Goal: Navigation & Orientation: Go to known website

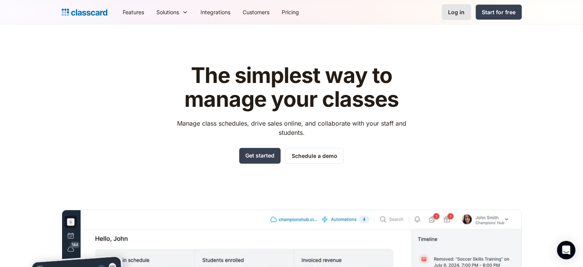
click at [458, 7] on link "Log in" at bounding box center [457, 12] width 30 height 16
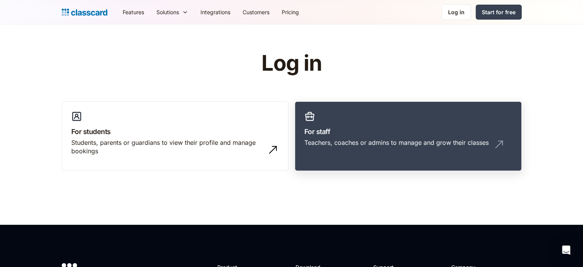
click at [405, 103] on link "For staff Teachers, coaches or admins to manage and grow their classes" at bounding box center [408, 136] width 227 height 70
